Goal: Information Seeking & Learning: Learn about a topic

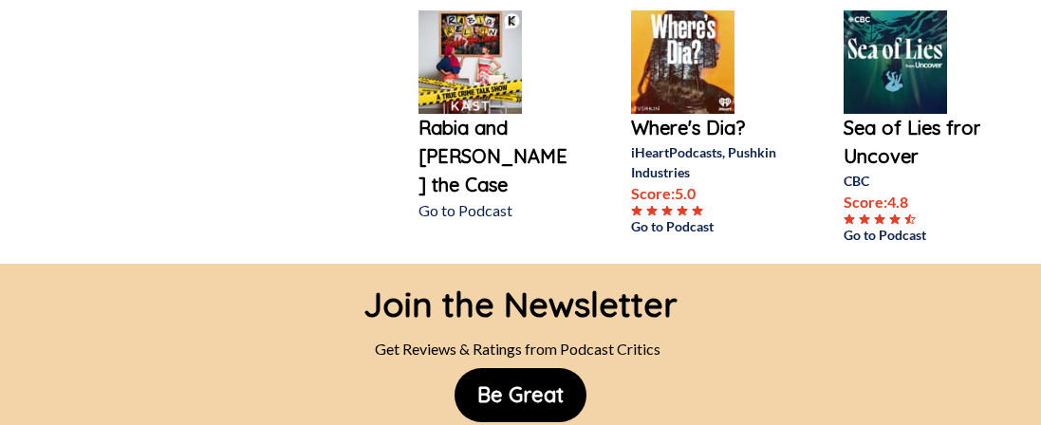
scroll to position [1409, 0]
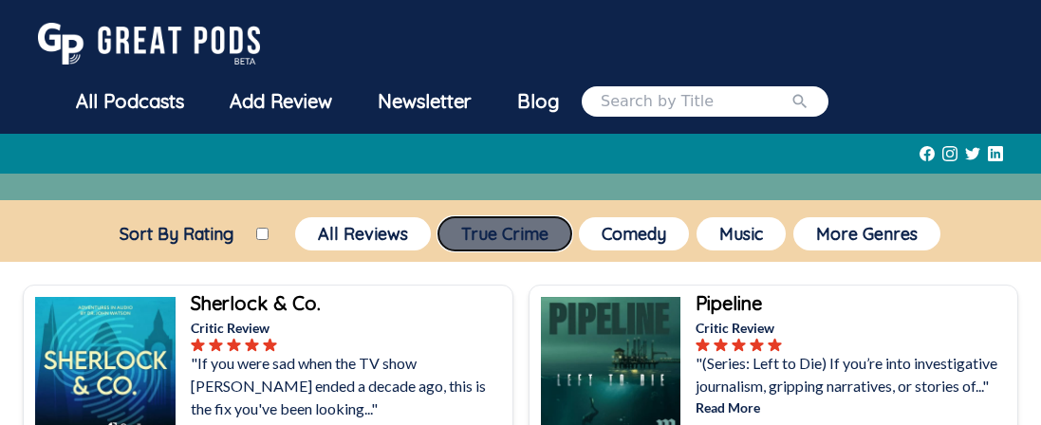
click at [504, 233] on button "True Crime" at bounding box center [504, 233] width 133 height 33
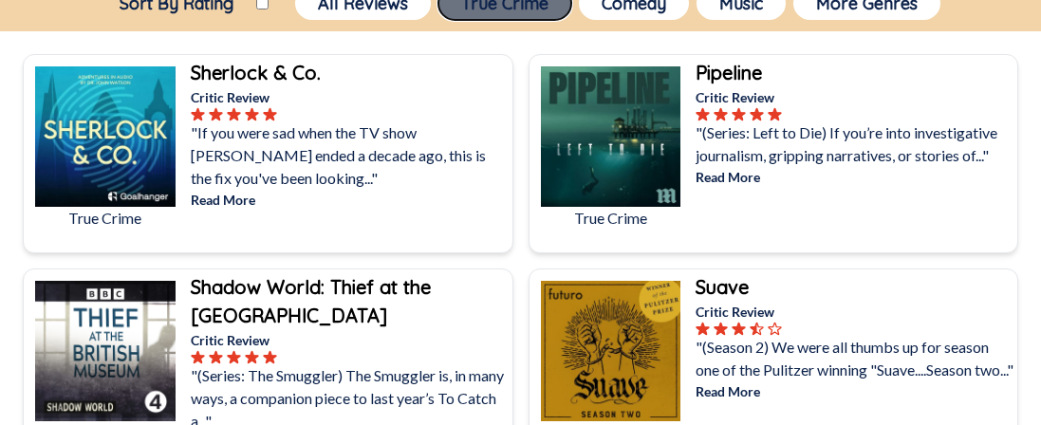
scroll to position [233, 0]
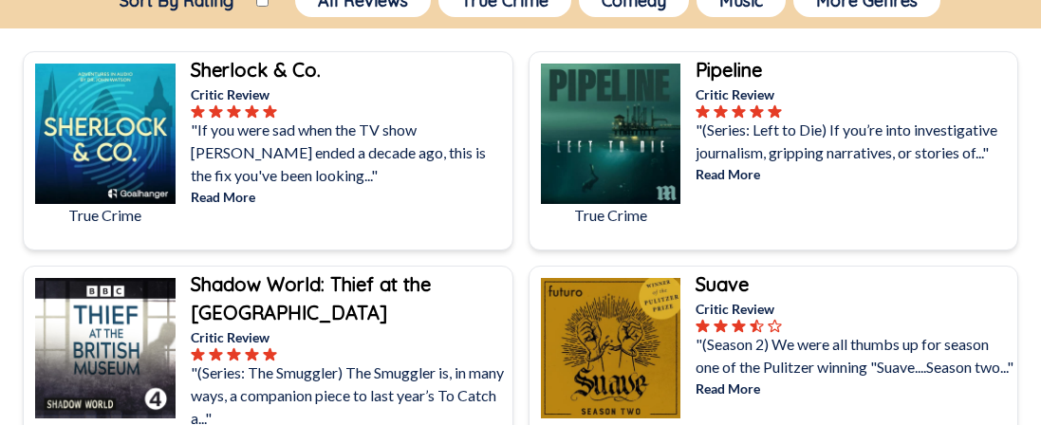
click at [735, 173] on p "Read More" at bounding box center [855, 174] width 318 height 20
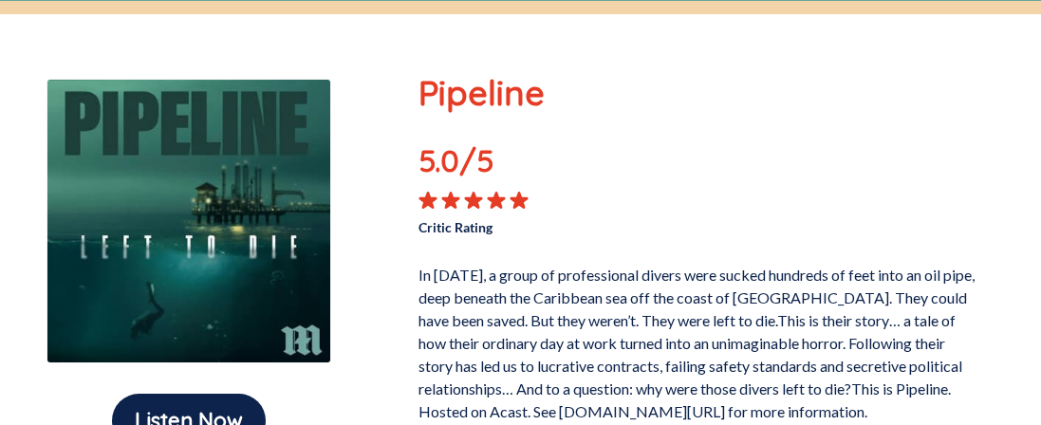
scroll to position [215, 0]
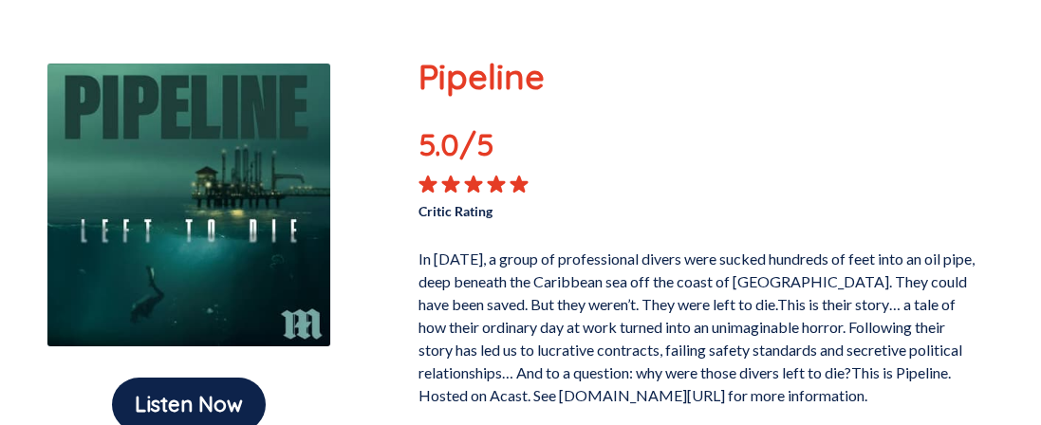
click at [735, 173] on div "5.0 /5 Critic Rating" at bounding box center [700, 171] width 562 height 100
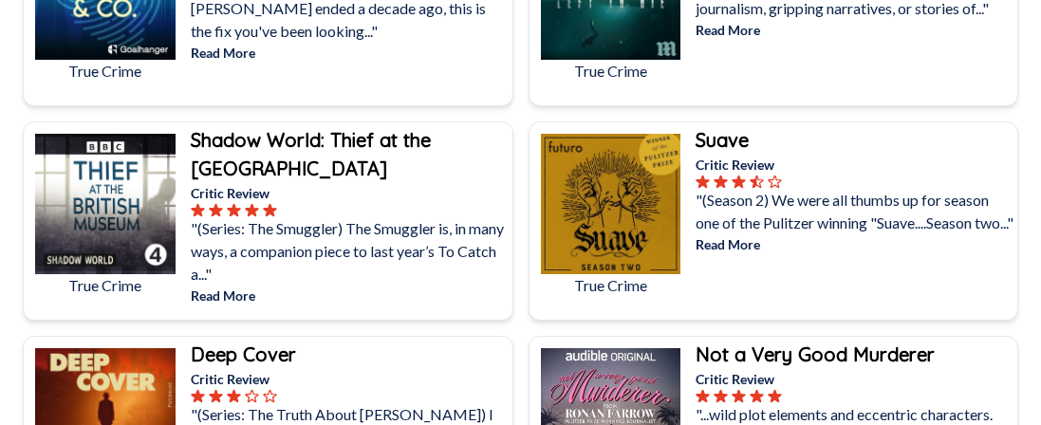
scroll to position [379, 0]
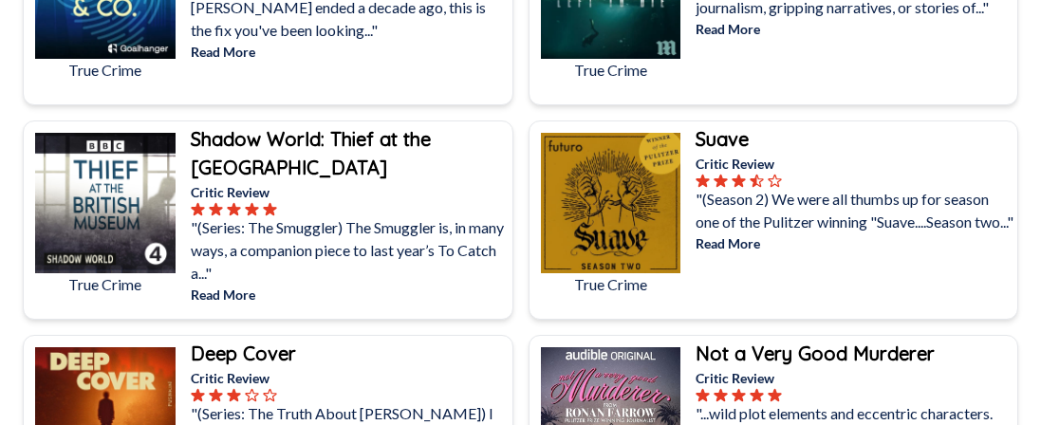
click at [748, 253] on p "Read More" at bounding box center [855, 243] width 318 height 20
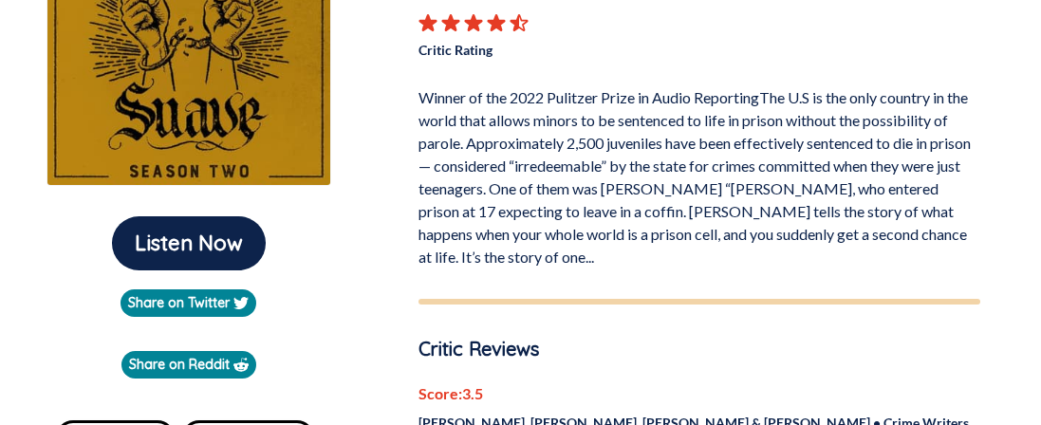
scroll to position [382, 0]
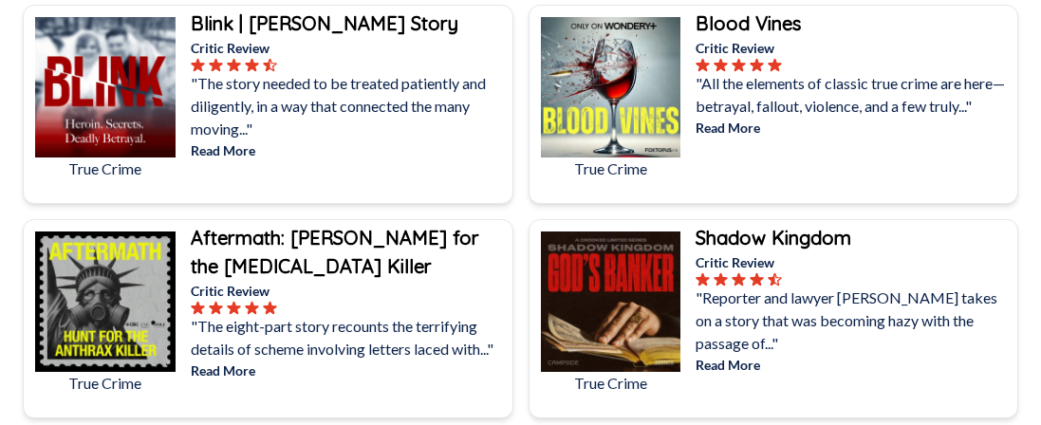
scroll to position [1144, 0]
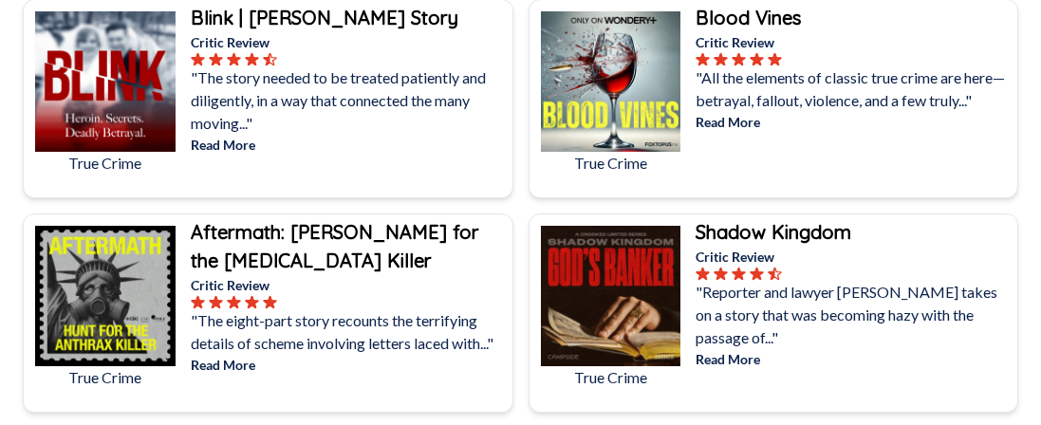
click at [420, 162] on div "Blink | [PERSON_NAME] Story Critic Review "The story needed to be treated patie…" at bounding box center [350, 98] width 326 height 197
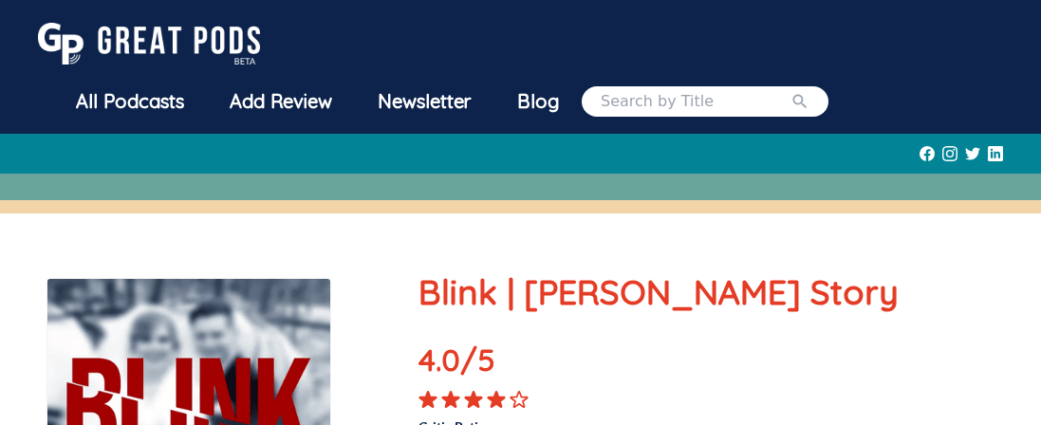
click at [609, 99] on input "search" at bounding box center [696, 101] width 190 height 23
type input "[PERSON_NAME]"
click at [791, 100] on icon "submit" at bounding box center [800, 101] width 19 height 19
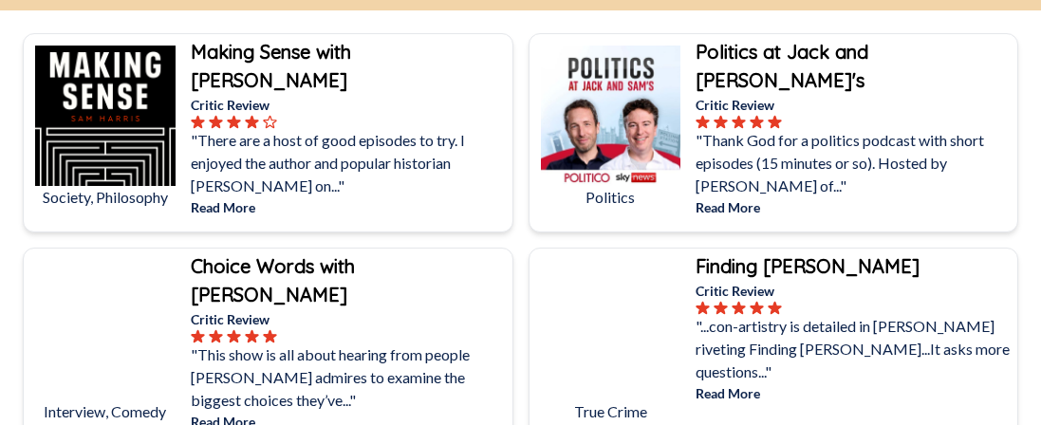
scroll to position [256, 0]
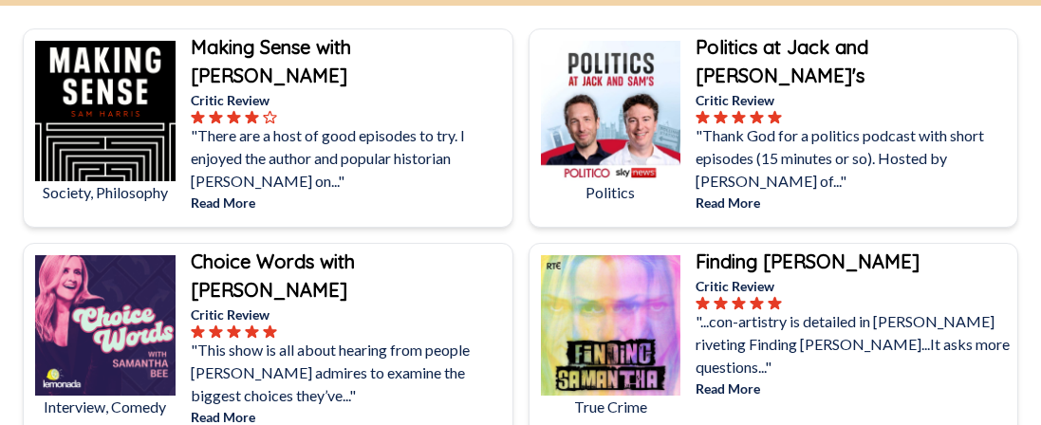
click at [786, 124] on p ""Thank God for a politics podcast with short episodes (15 minutes or so). Hoste…" at bounding box center [855, 158] width 318 height 68
